Goal: Task Accomplishment & Management: Use online tool/utility

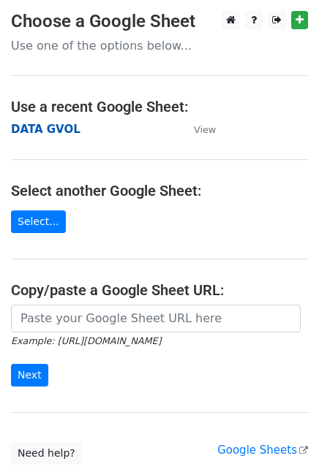
click at [58, 129] on strong "DATA GVOL" at bounding box center [45, 129] width 69 height 13
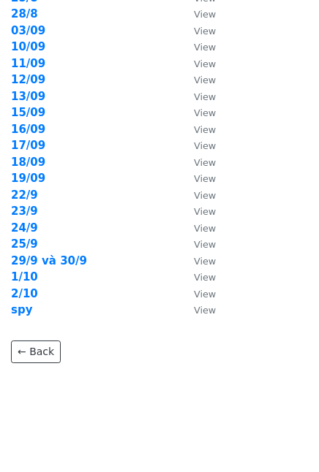
scroll to position [246, 0]
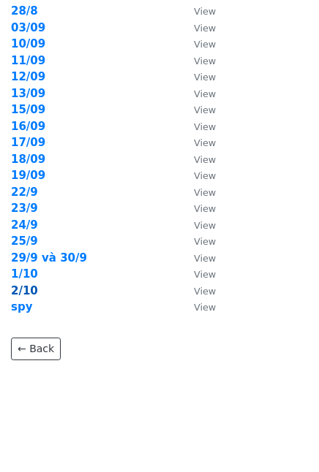
click at [20, 295] on strong "2/10" at bounding box center [24, 290] width 27 height 13
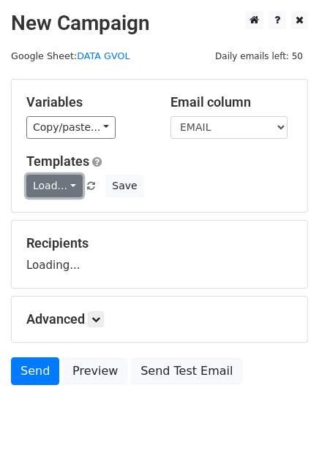
click at [56, 175] on link "Load..." at bounding box center [54, 186] width 56 height 23
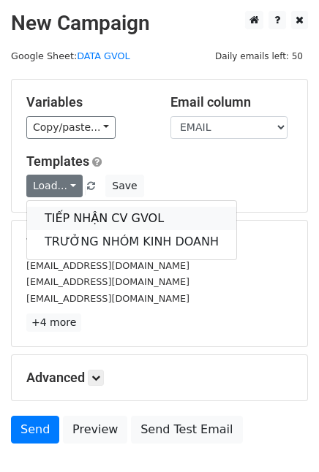
click at [75, 221] on link "TIẾP NHẬN CV GVOL" at bounding box center [131, 218] width 209 height 23
